Goal: Task Accomplishment & Management: Use online tool/utility

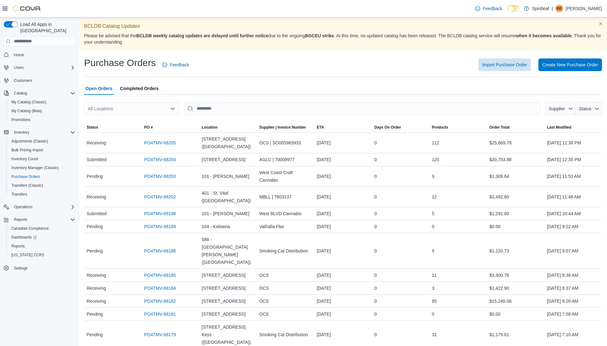
click at [109, 108] on div "All Locations" at bounding box center [131, 108] width 95 height 13
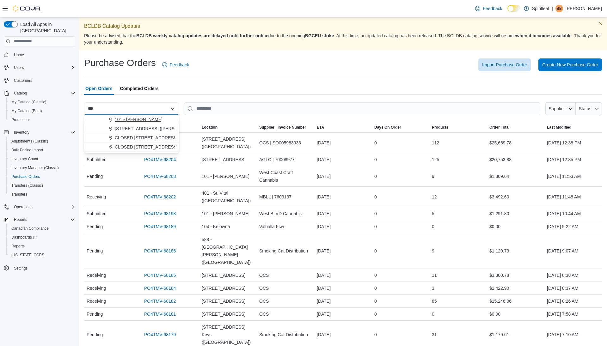
type input "***"
click at [136, 118] on span "101 - [PERSON_NAME]" at bounding box center [139, 119] width 48 height 6
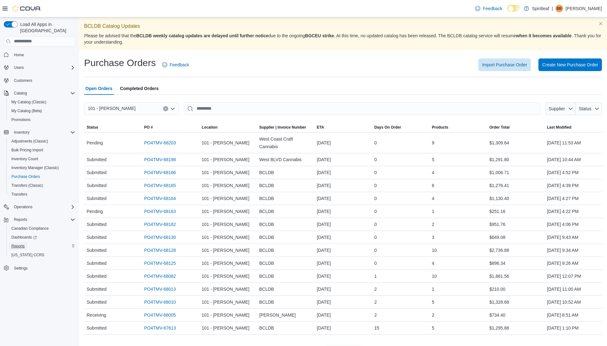
click at [22, 244] on span "Reports" at bounding box center [17, 246] width 13 height 5
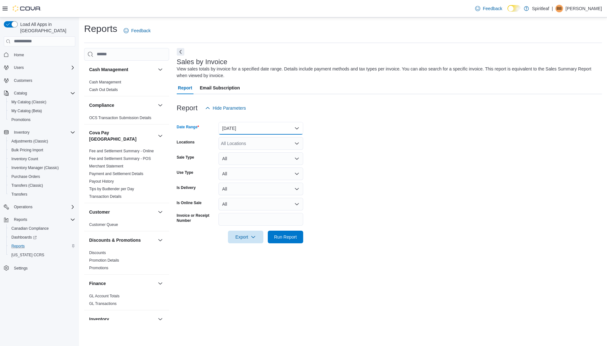
click at [238, 128] on button "[DATE]" at bounding box center [260, 128] width 85 height 13
click at [237, 151] on span "[DATE]" at bounding box center [264, 154] width 72 height 8
click at [282, 235] on span "Run Report" at bounding box center [285, 237] width 23 height 6
click at [182, 50] on button "Next" at bounding box center [181, 52] width 8 height 8
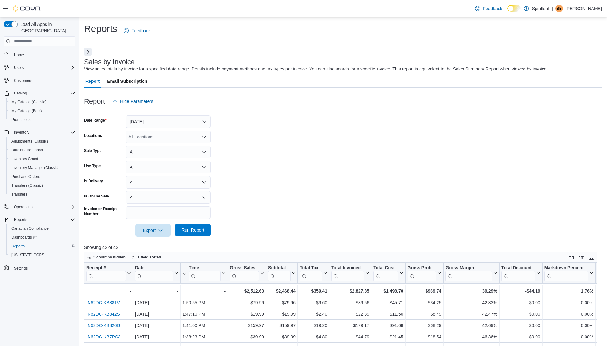
click at [185, 234] on span "Run Report" at bounding box center [193, 230] width 28 height 13
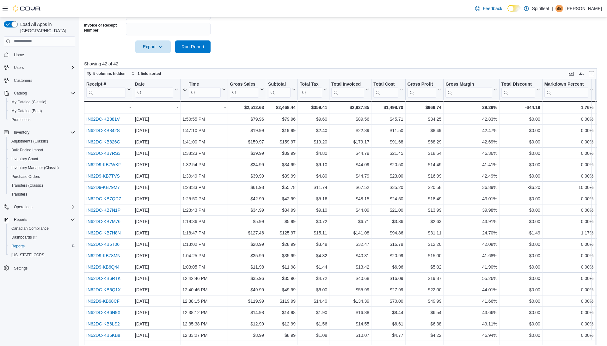
scroll to position [188, 0]
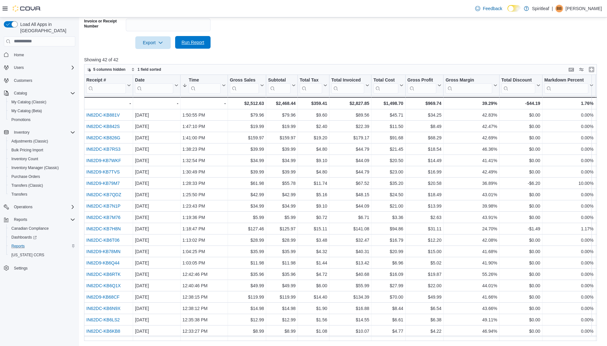
click at [197, 41] on span "Run Report" at bounding box center [192, 42] width 23 height 6
click at [190, 40] on span "Run Report" at bounding box center [192, 42] width 23 height 6
click at [194, 44] on span "Run Report" at bounding box center [192, 42] width 23 height 6
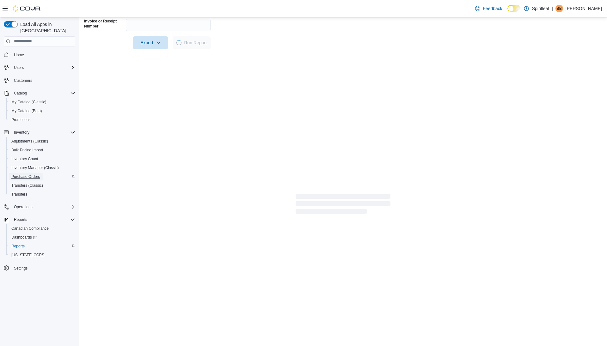
click at [29, 174] on span "Purchase Orders" at bounding box center [25, 176] width 29 height 5
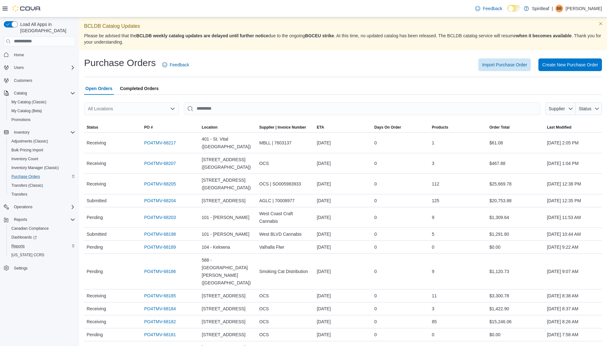
click at [129, 109] on div "All Locations" at bounding box center [131, 108] width 95 height 13
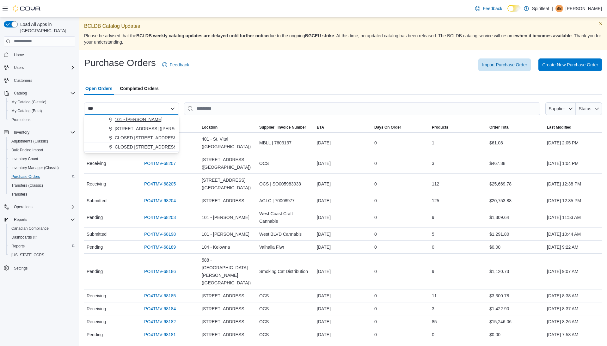
type input "***"
click at [139, 119] on span "101 - [PERSON_NAME]" at bounding box center [139, 119] width 48 height 6
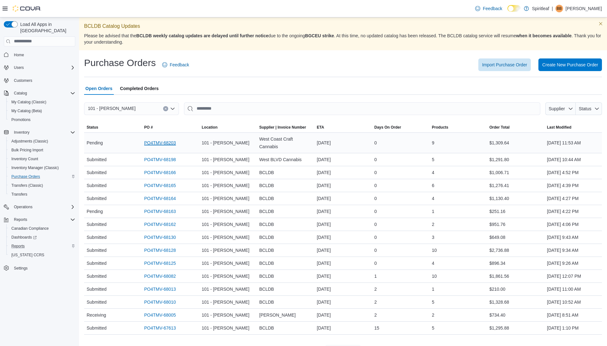
click at [154, 141] on link "PO4TMV-68203" at bounding box center [160, 143] width 32 height 8
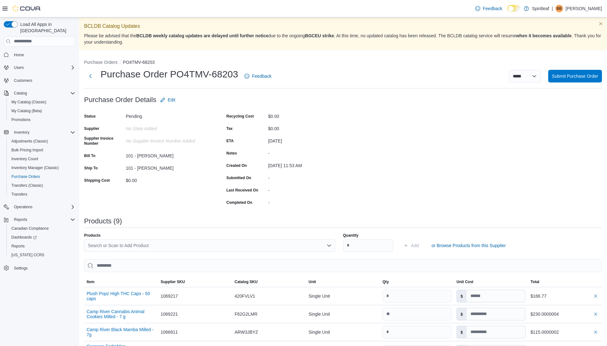
click at [135, 245] on div "Search or Scan to Add Product" at bounding box center [209, 245] width 251 height 13
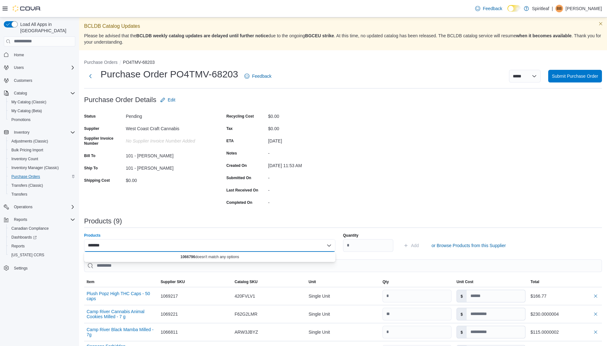
type input "*******"
click at [36, 174] on span "Purchase Orders" at bounding box center [25, 176] width 29 height 5
